Goal: Task Accomplishment & Management: Complete application form

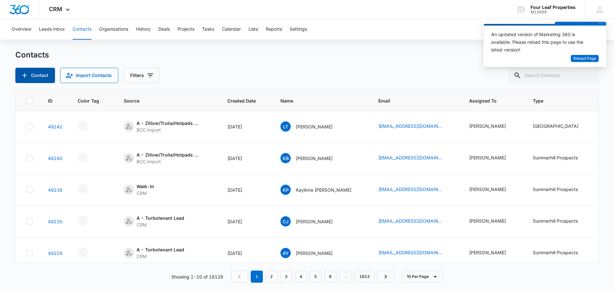
click at [23, 77] on icon "Add Contact" at bounding box center [25, 76] width 8 height 8
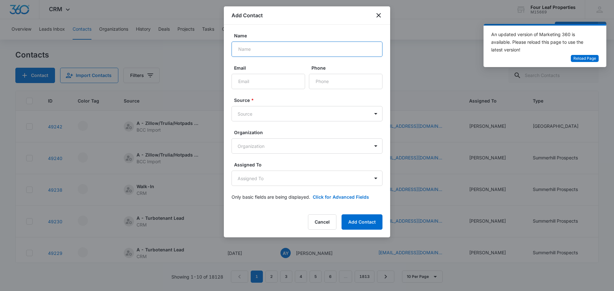
click at [244, 50] on input "Name" at bounding box center [306, 49] width 151 height 15
type input "F"
type input "DMor Bornschlegl"
click at [283, 80] on input "Email" at bounding box center [268, 81] width 74 height 15
paste input "[EMAIL_ADDRESS][DOMAIN_NAME]"
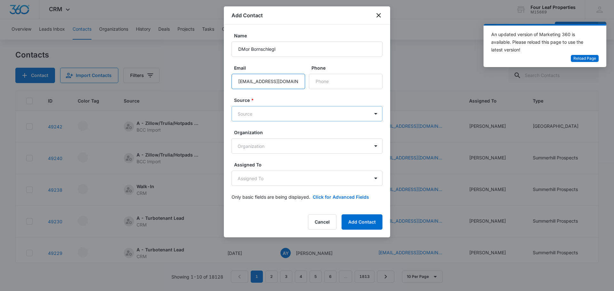
type input "[EMAIL_ADDRESS][DOMAIN_NAME]"
click at [268, 118] on body "CRM Apps Reputation Websites Forms CRM Email Social Shop Payments POS Content A…" at bounding box center [307, 145] width 614 height 291
type input "zil"
click at [266, 146] on p "A - Zillow/Trulia/Hotpads Rent Connect" at bounding box center [280, 148] width 82 height 7
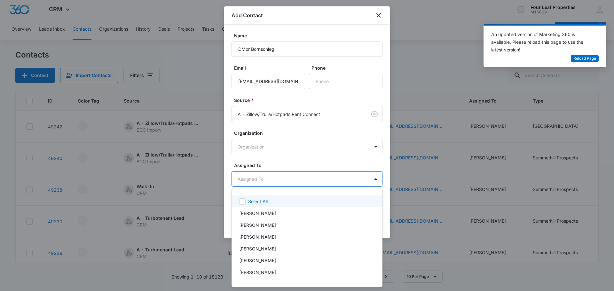
click at [259, 178] on body "CRM Apps Reputation Websites Forms CRM Email Social Shop Payments POS Content A…" at bounding box center [307, 145] width 614 height 291
type input "fe"
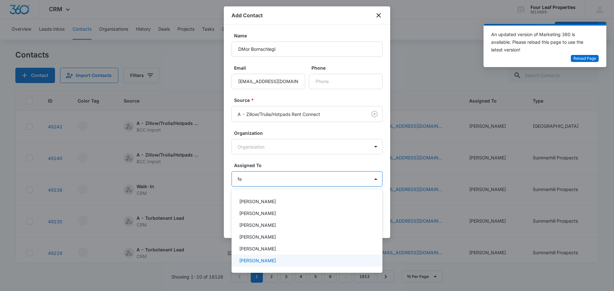
click at [266, 260] on p "[PERSON_NAME]" at bounding box center [257, 260] width 37 height 7
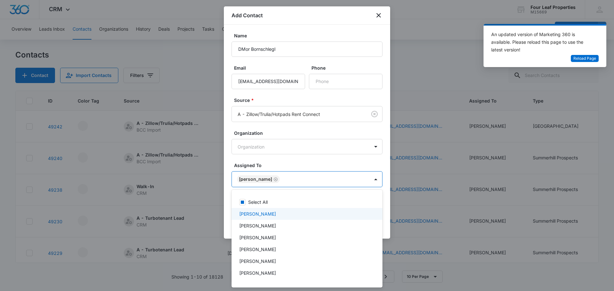
click at [307, 152] on div at bounding box center [307, 145] width 614 height 291
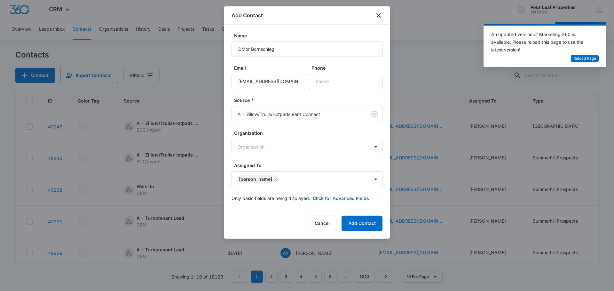
click at [327, 191] on form "Name DMor Bornschlegl Email [EMAIL_ADDRESS][DOMAIN_NAME] Phone Source * A - Zil…" at bounding box center [306, 120] width 151 height 177
click at [328, 200] on button "Click for Advanced Fields" at bounding box center [341, 198] width 56 height 7
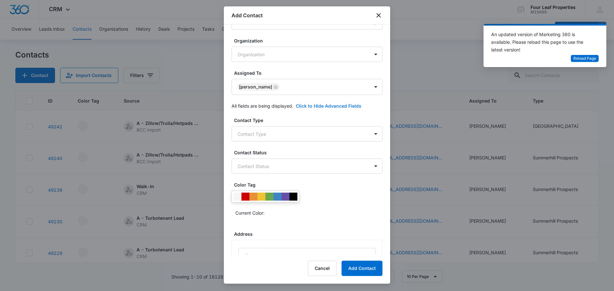
scroll to position [96, 0]
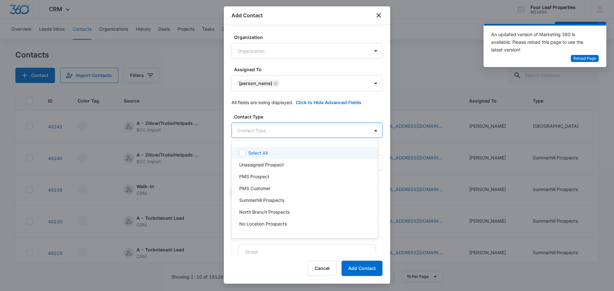
click at [281, 133] on body "CRM Apps Reputation Websites Forms CRM Email Social Shop Payments POS Content A…" at bounding box center [307, 145] width 614 height 291
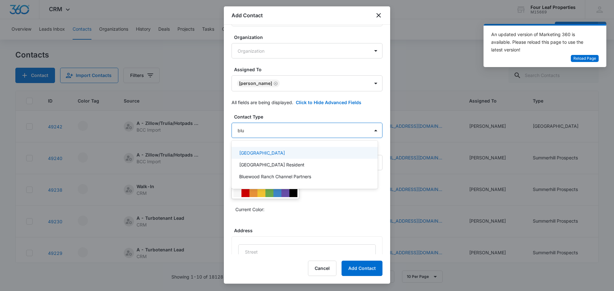
type input "blue"
click at [278, 157] on div "[GEOGRAPHIC_DATA]" at bounding box center [304, 153] width 146 height 12
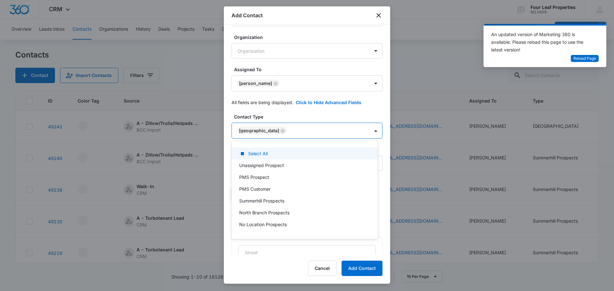
click at [280, 121] on div at bounding box center [307, 145] width 614 height 291
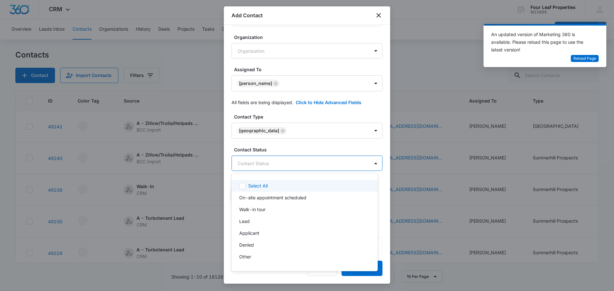
click at [278, 165] on body "CRM Apps Reputation Websites Forms CRM Email Social Shop Payments POS Content A…" at bounding box center [307, 145] width 614 height 291
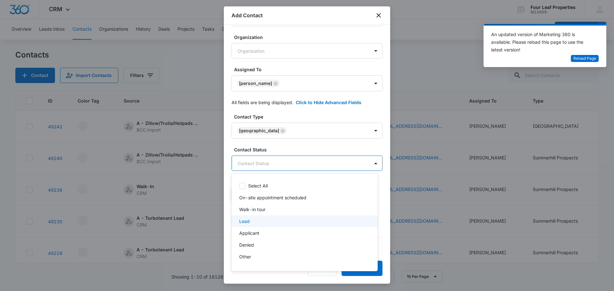
click at [267, 219] on div "Lead" at bounding box center [303, 221] width 129 height 7
click at [293, 147] on div at bounding box center [307, 145] width 614 height 291
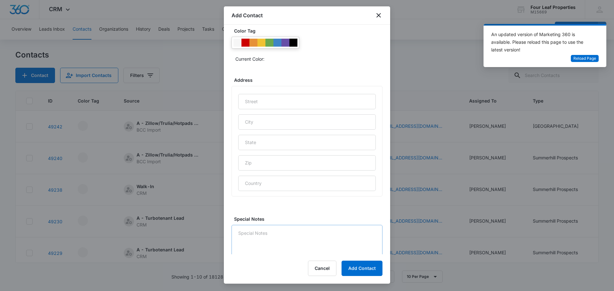
scroll to position [255, 0]
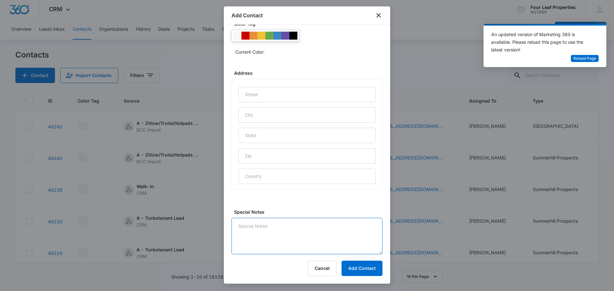
click at [284, 238] on textarea "Special Notes" at bounding box center [306, 236] width 151 height 36
type textarea "No phone number listed Emailed"
click at [374, 270] on button "Add Contact" at bounding box center [361, 268] width 41 height 15
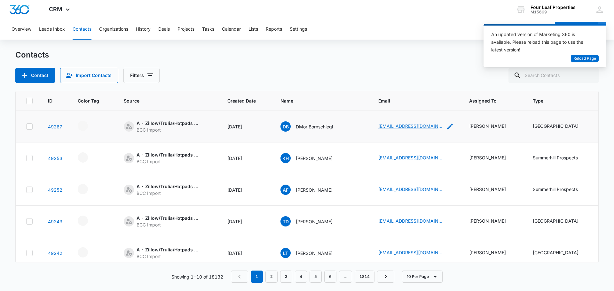
click at [378, 125] on link "[EMAIL_ADDRESS][DOMAIN_NAME]" at bounding box center [410, 126] width 64 height 7
click at [30, 79] on button "Contact" at bounding box center [35, 75] width 40 height 15
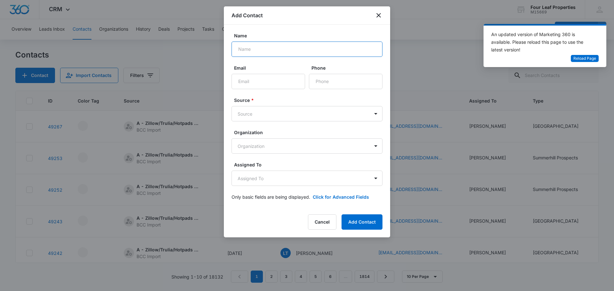
click at [265, 52] on input "Name" at bounding box center [306, 49] width 151 height 15
type input "J"
click at [320, 226] on button "Cancel" at bounding box center [322, 222] width 28 height 15
